Goal: Use online tool/utility: Utilize a website feature to perform a specific function

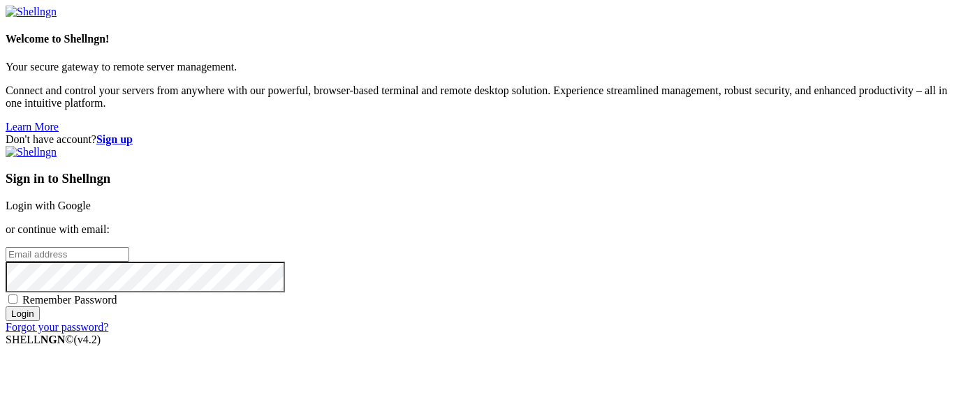
click at [91, 200] on link "Login with Google" at bounding box center [48, 206] width 85 height 12
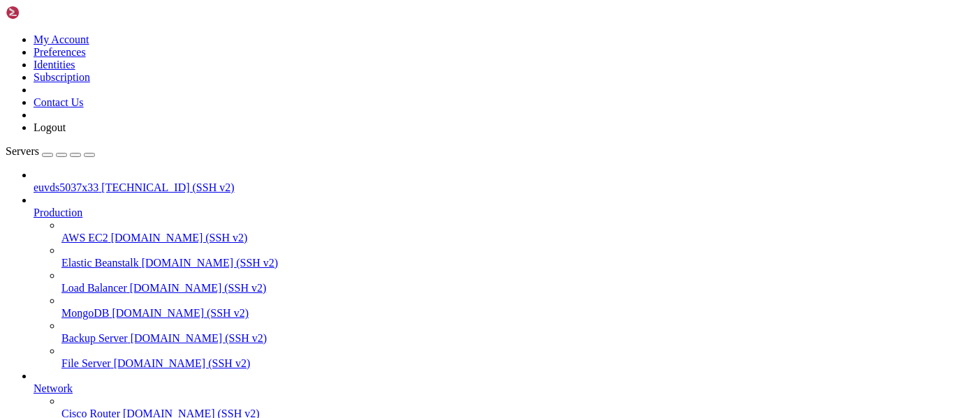
click at [66, 182] on span "euvds5037x33" at bounding box center [66, 188] width 65 height 12
